Goal: Transaction & Acquisition: Book appointment/travel/reservation

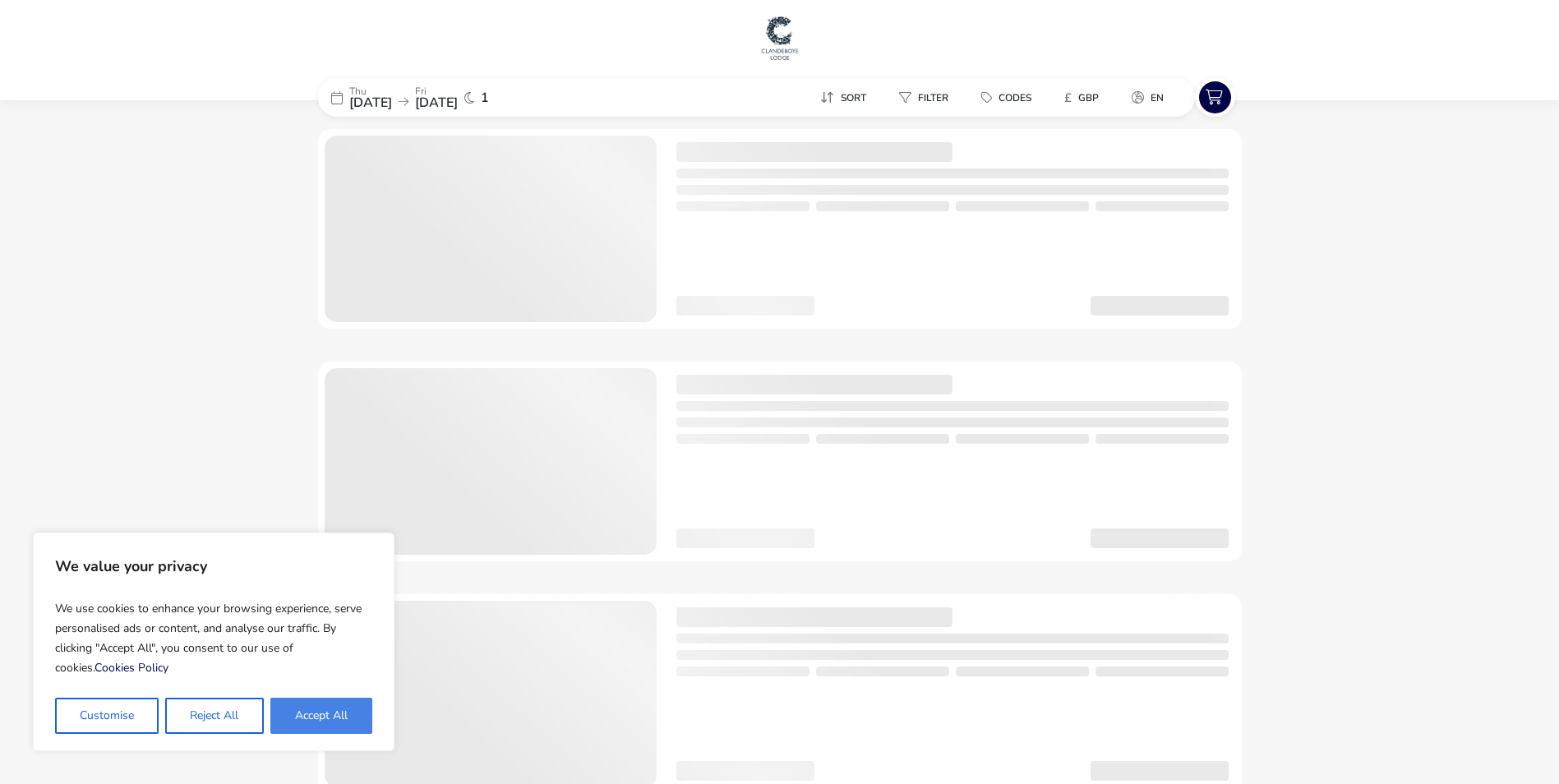
click at [338, 719] on button "Accept All" at bounding box center [321, 715] width 102 height 36
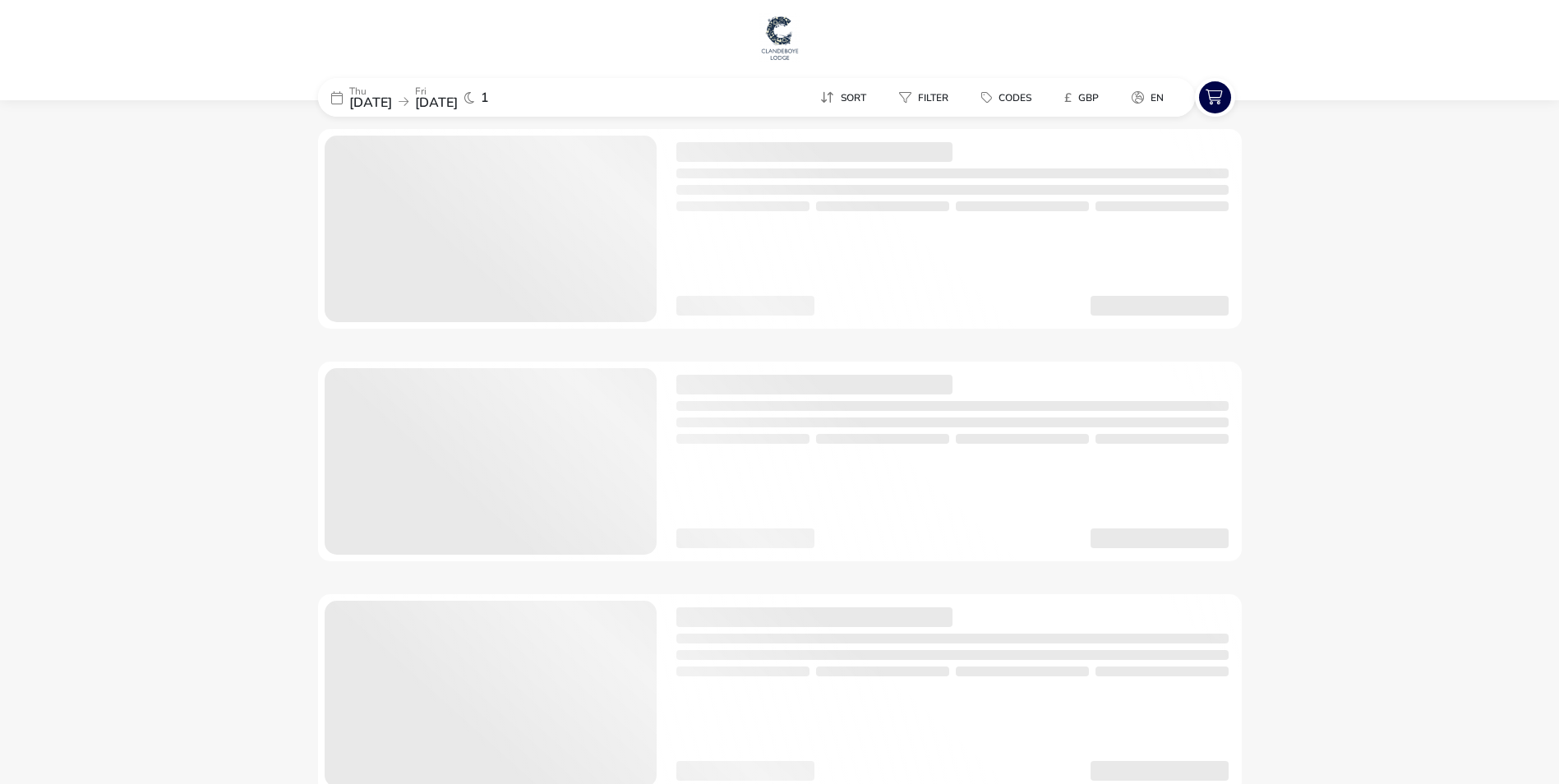
checkbox input "true"
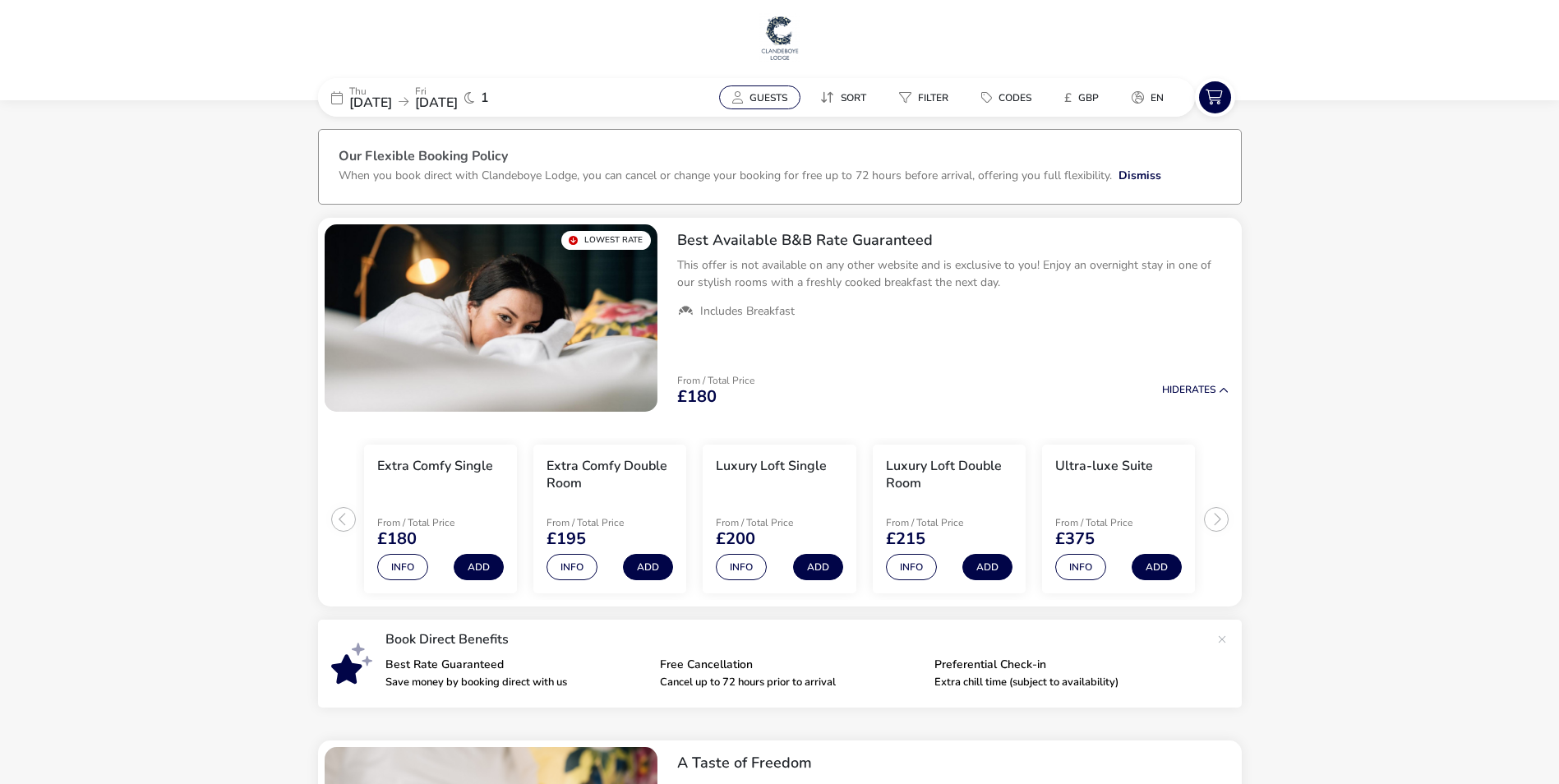
click at [768, 94] on span "Guests" at bounding box center [769, 98] width 38 height 13
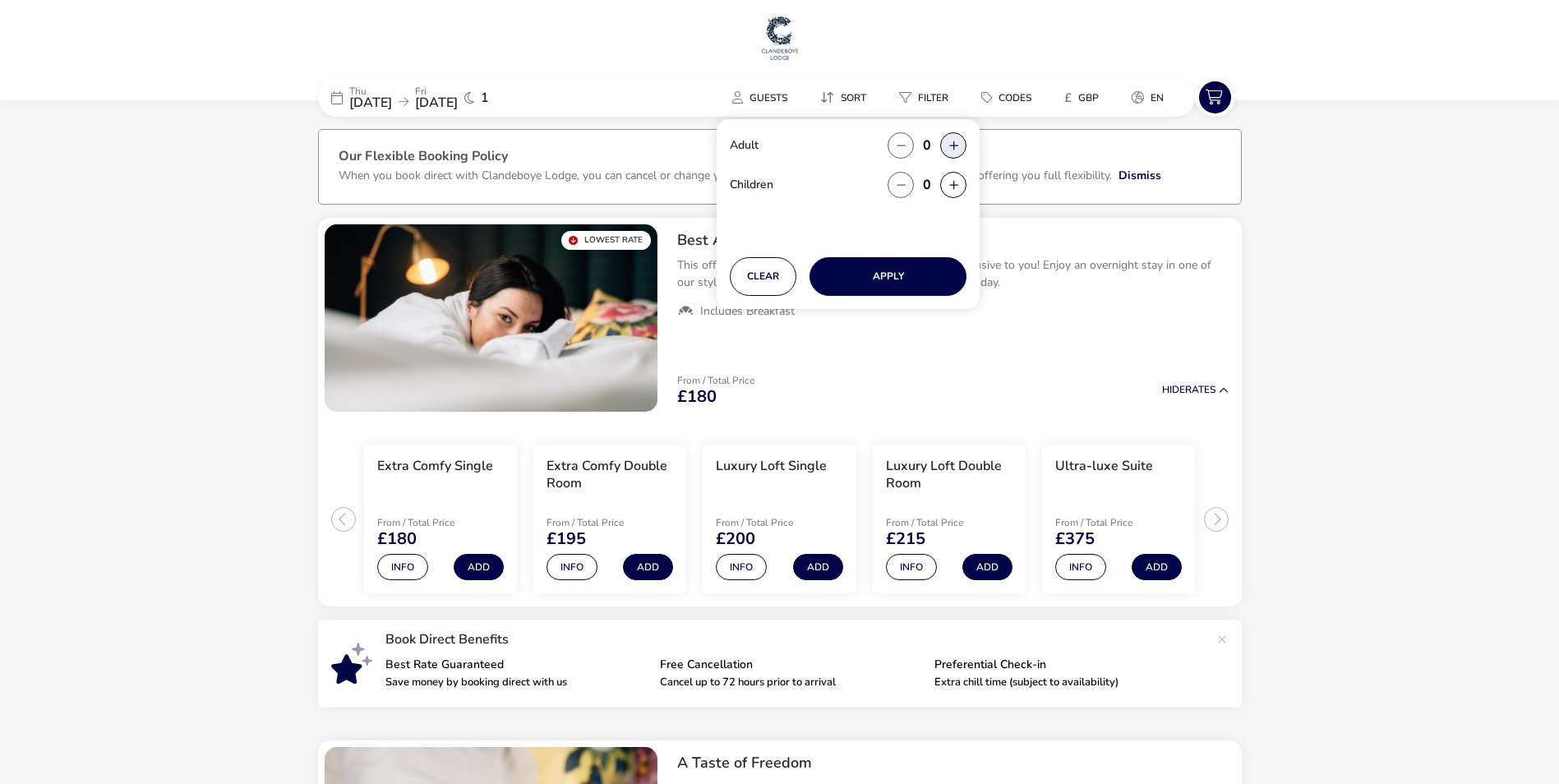
click at [960, 144] on button "button" at bounding box center [953, 146] width 26 height 26
type input "1"
click at [931, 279] on button "Apply" at bounding box center [888, 276] width 157 height 39
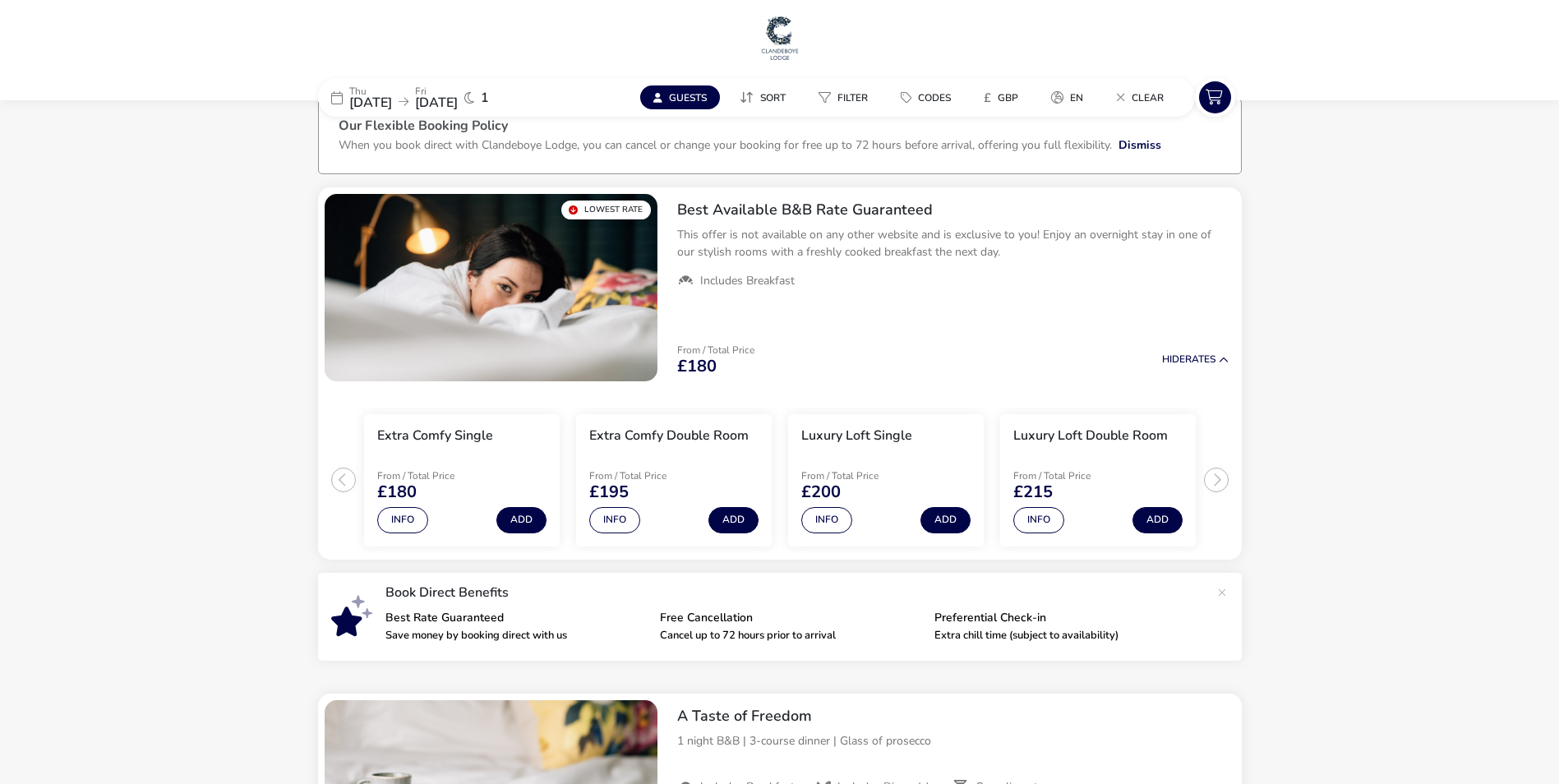
scroll to position [82, 0]
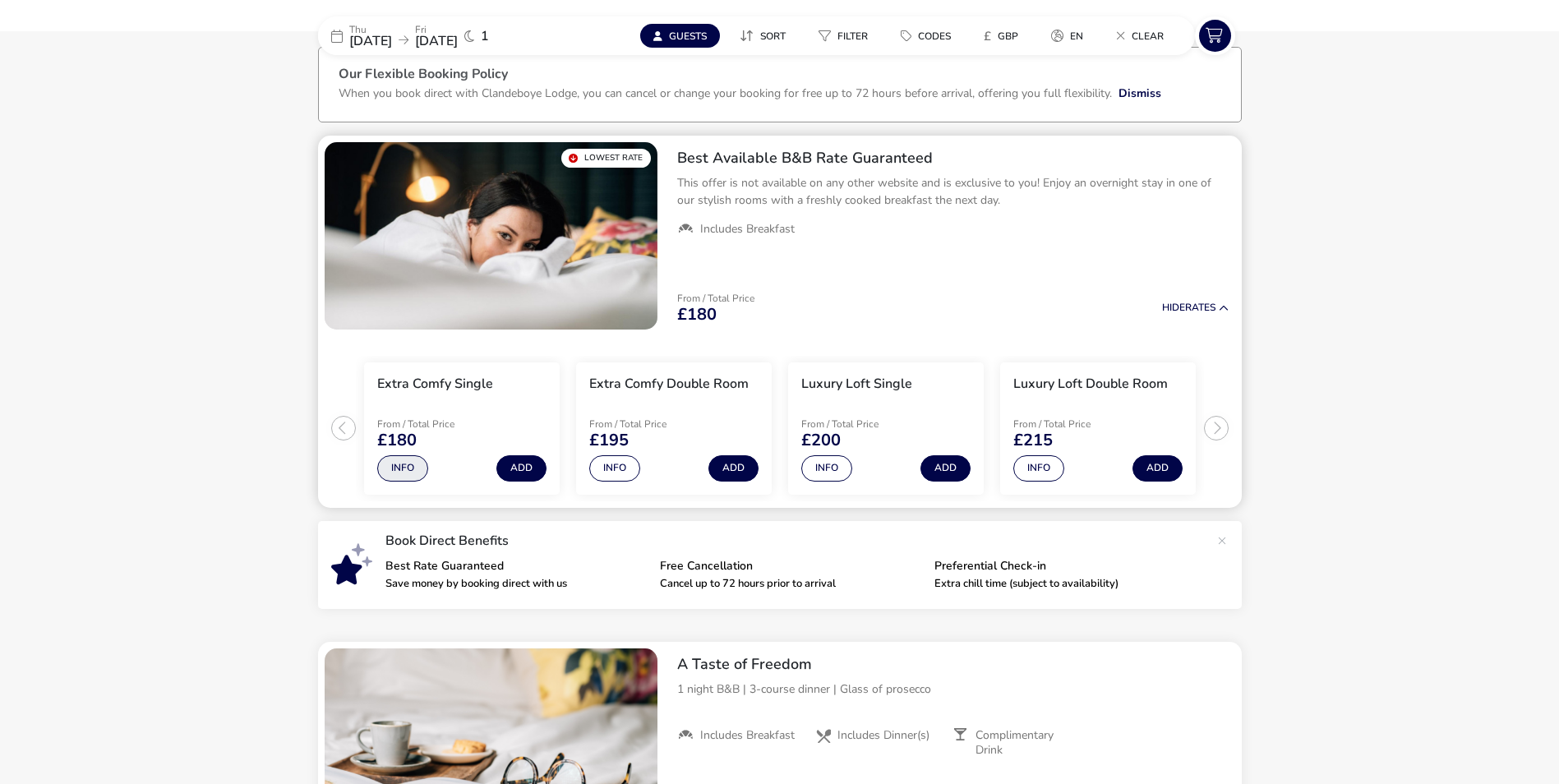
drag, startPoint x: 459, startPoint y: 389, endPoint x: 423, endPoint y: 466, distance: 85.0
click at [459, 390] on h3 "Extra Comfy Single" at bounding box center [435, 384] width 116 height 17
click at [401, 475] on button "Info" at bounding box center [403, 468] width 51 height 26
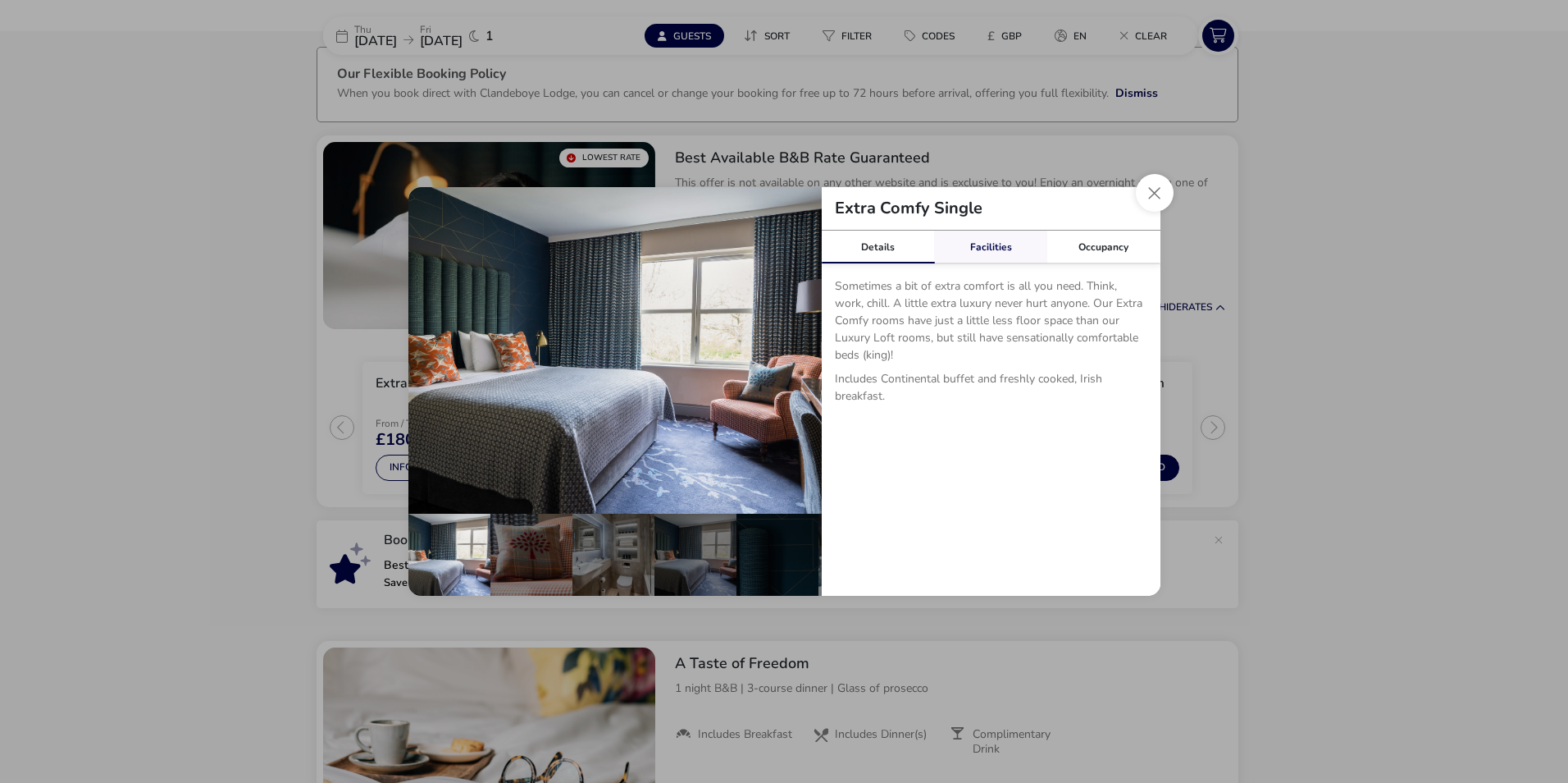
click at [973, 243] on link "Facilities" at bounding box center [990, 247] width 113 height 33
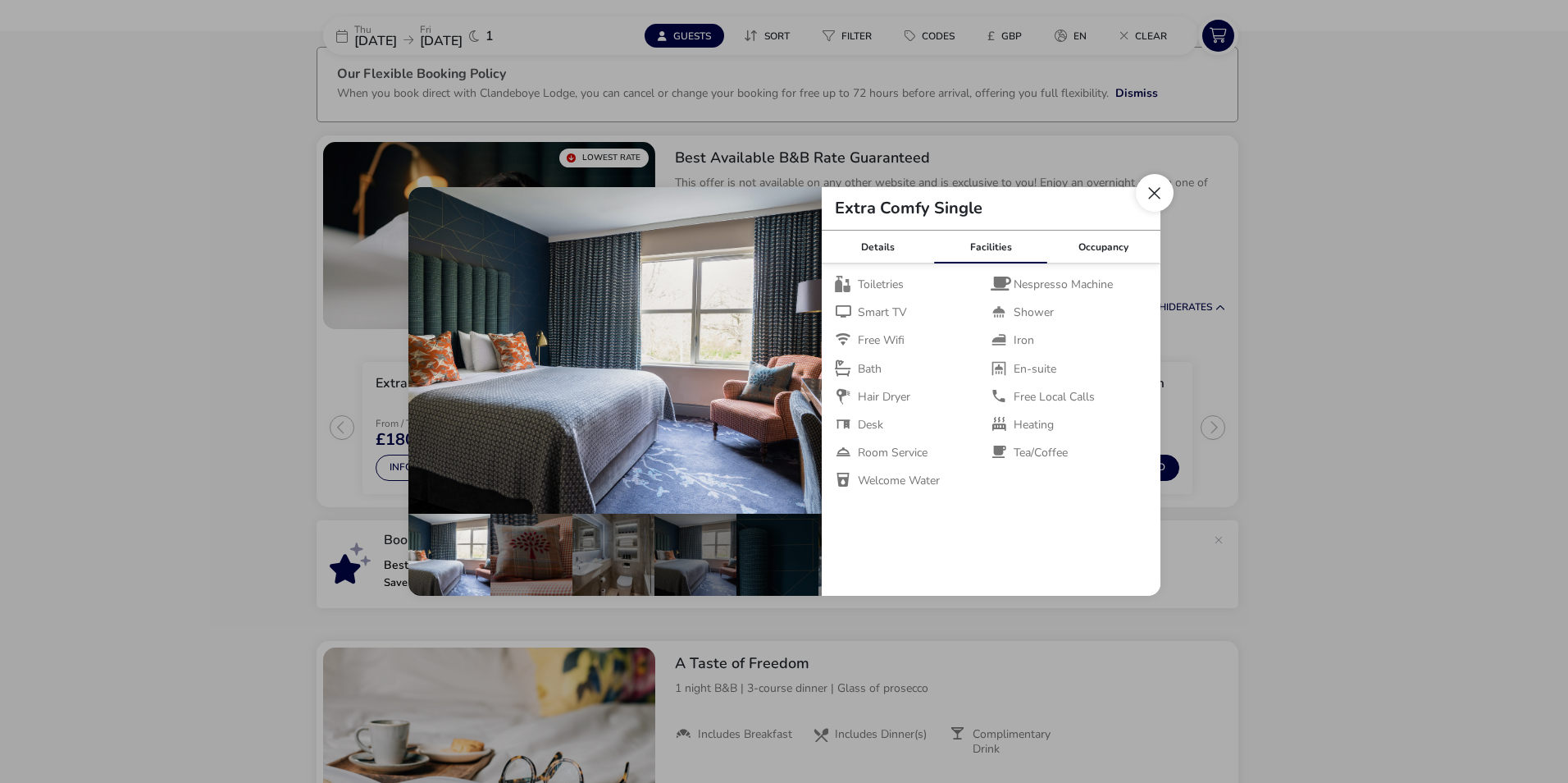
click at [1149, 197] on button "Close dialog" at bounding box center [1155, 193] width 38 height 38
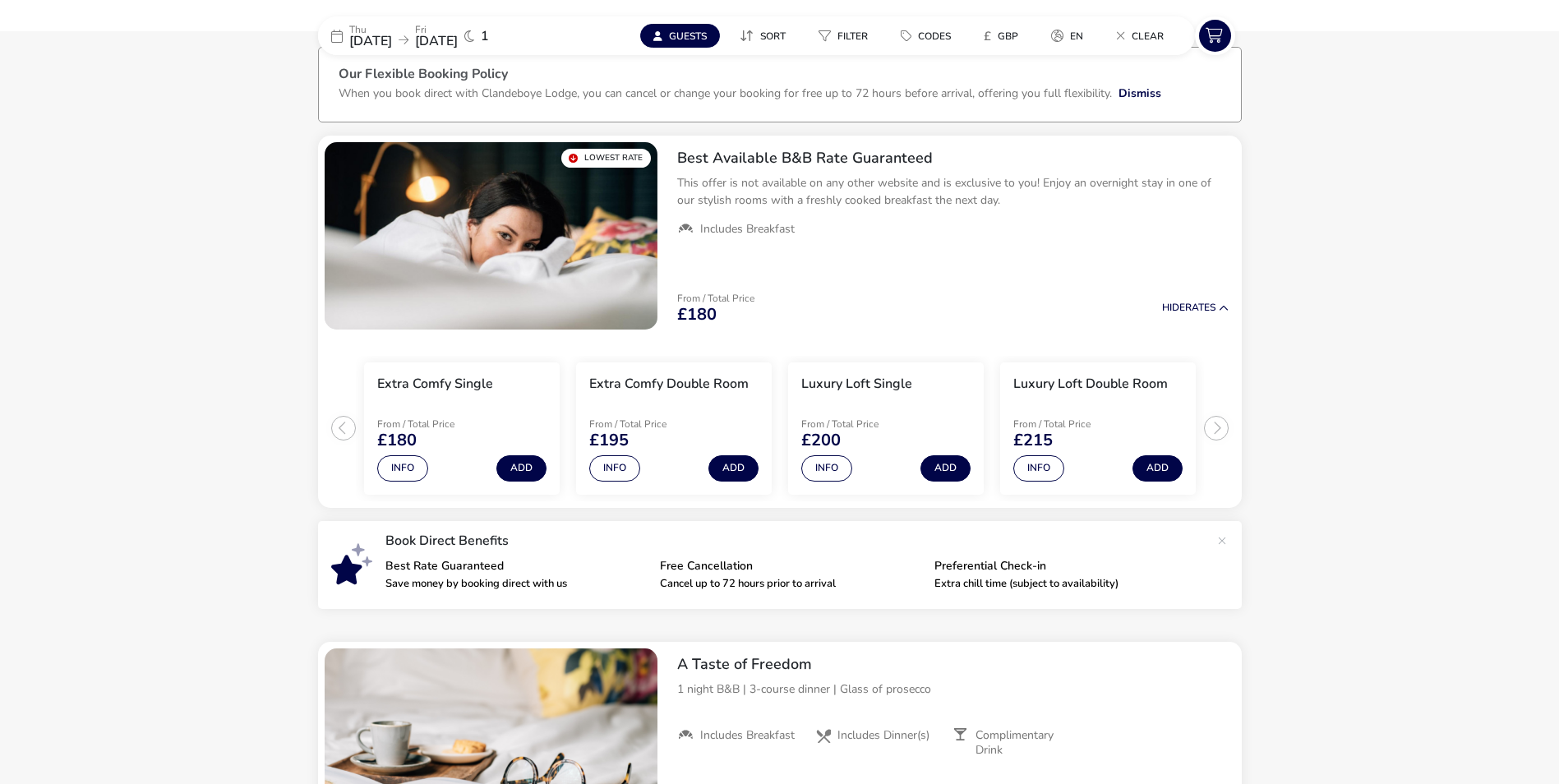
click at [705, 32] on span "Guests" at bounding box center [688, 36] width 38 height 13
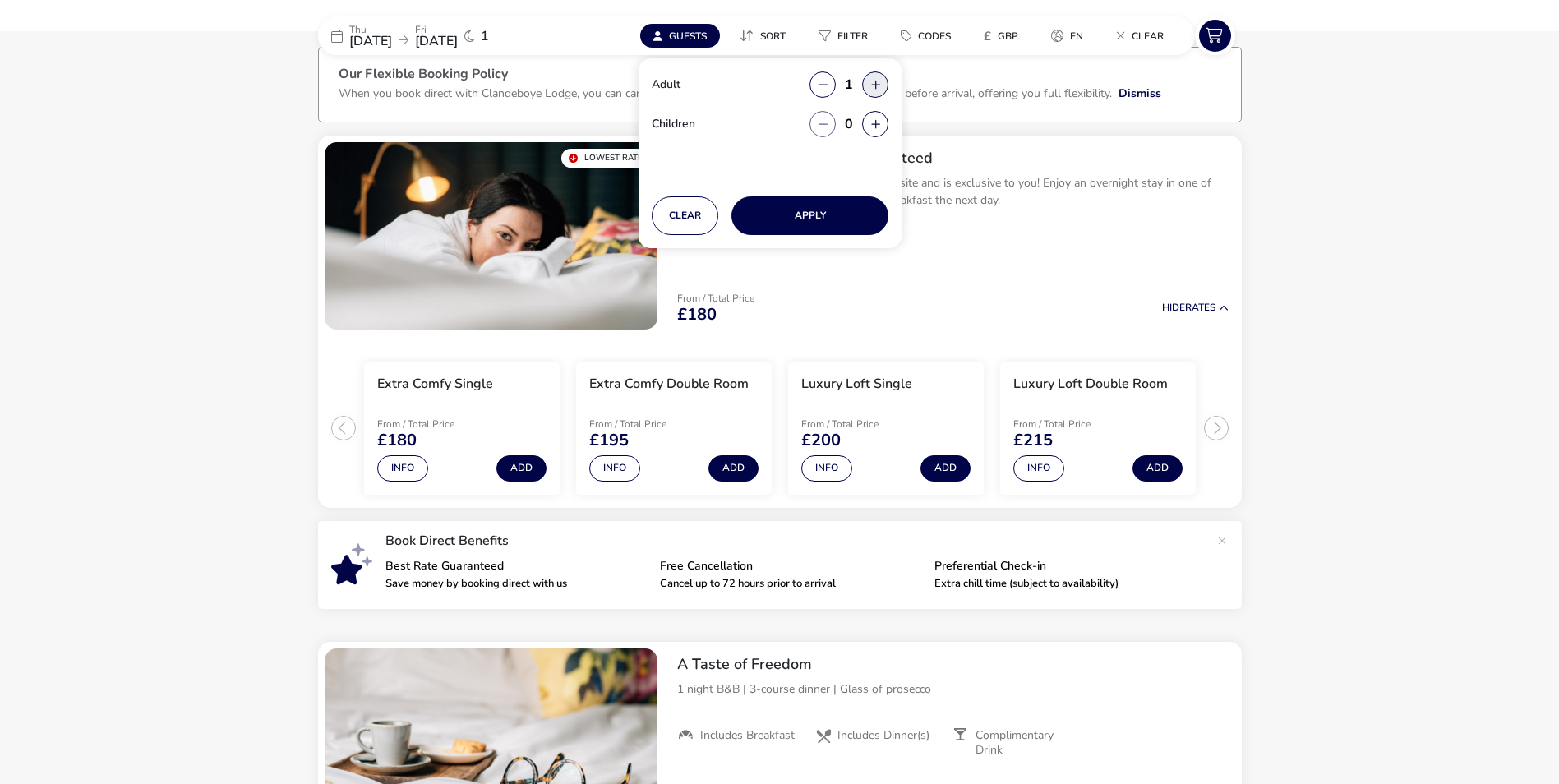
click at [872, 84] on button "button" at bounding box center [875, 84] width 26 height 26
type input "2"
click at [809, 215] on button "Apply" at bounding box center [810, 215] width 157 height 39
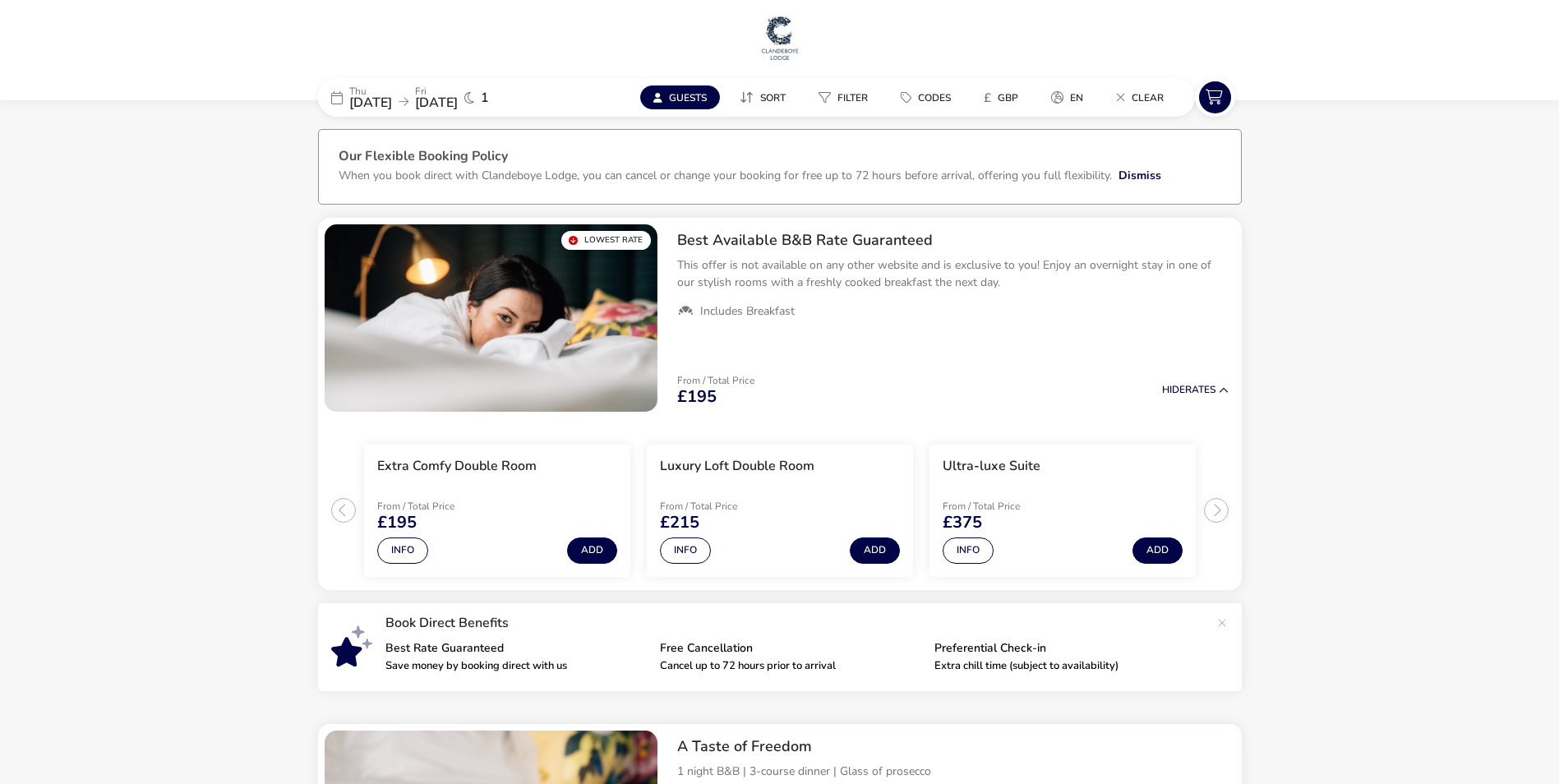
click at [679, 85] on button "Guests" at bounding box center [680, 97] width 79 height 24
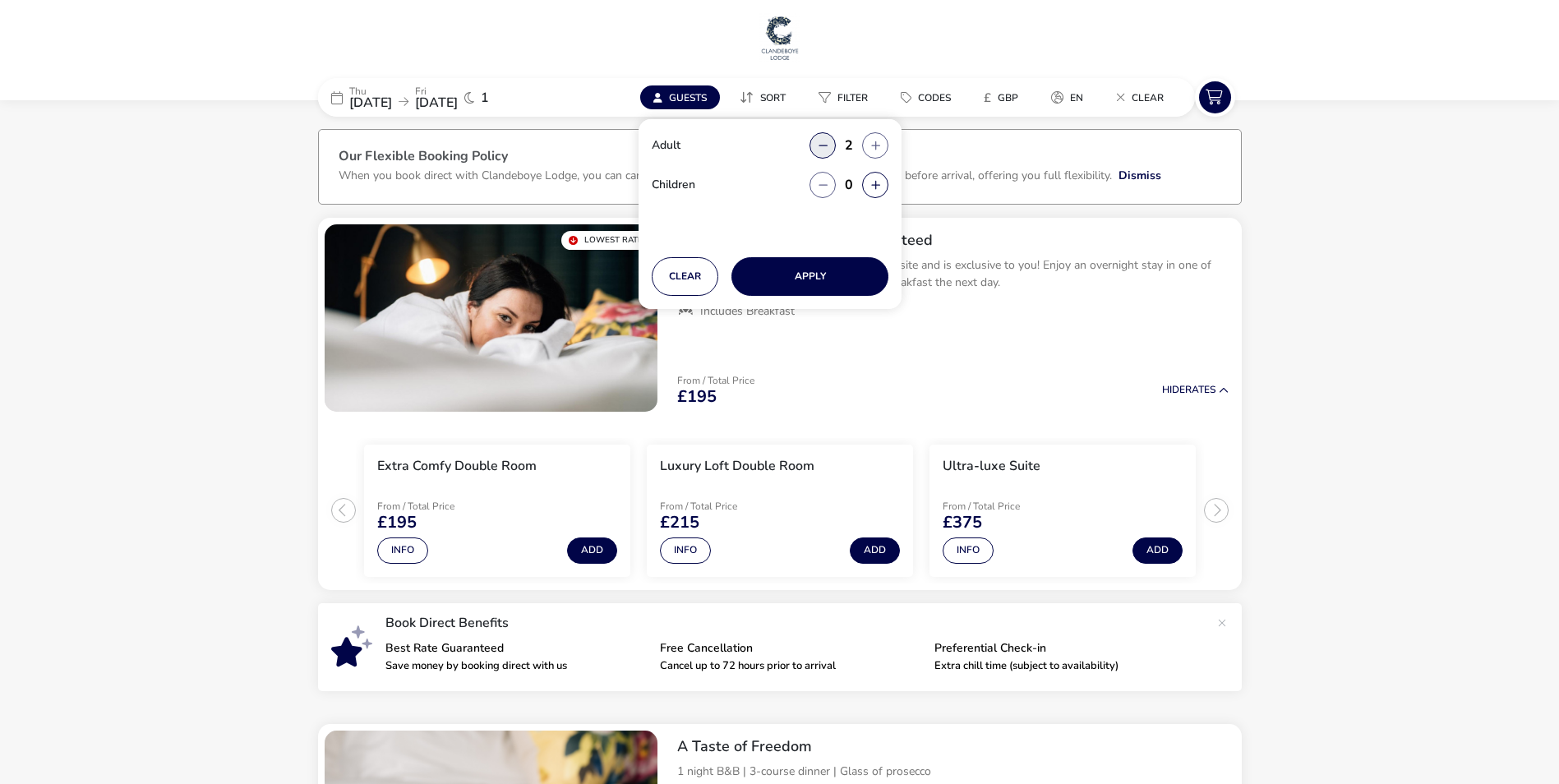
click at [827, 145] on button "button" at bounding box center [823, 146] width 26 height 26
type input "1"
click at [821, 271] on button "Apply" at bounding box center [810, 276] width 157 height 39
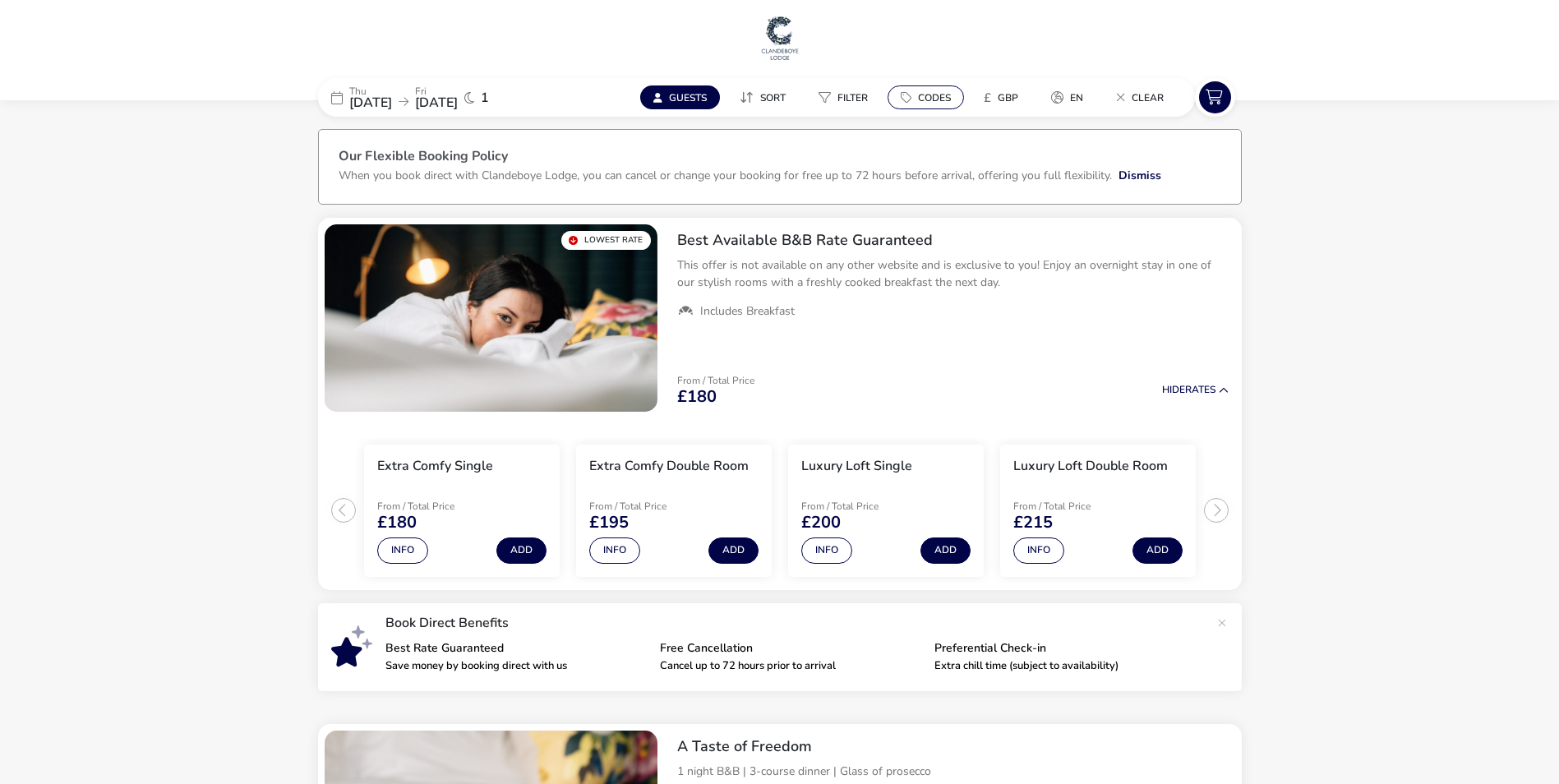
click at [952, 100] on button "Codes" at bounding box center [926, 97] width 76 height 24
click at [953, 185] on input "Code" at bounding box center [1019, 187] width 237 height 41
click at [1115, 30] on h1 at bounding box center [780, 40] width 1547 height 53
